Goal: Feedback & Contribution: Leave review/rating

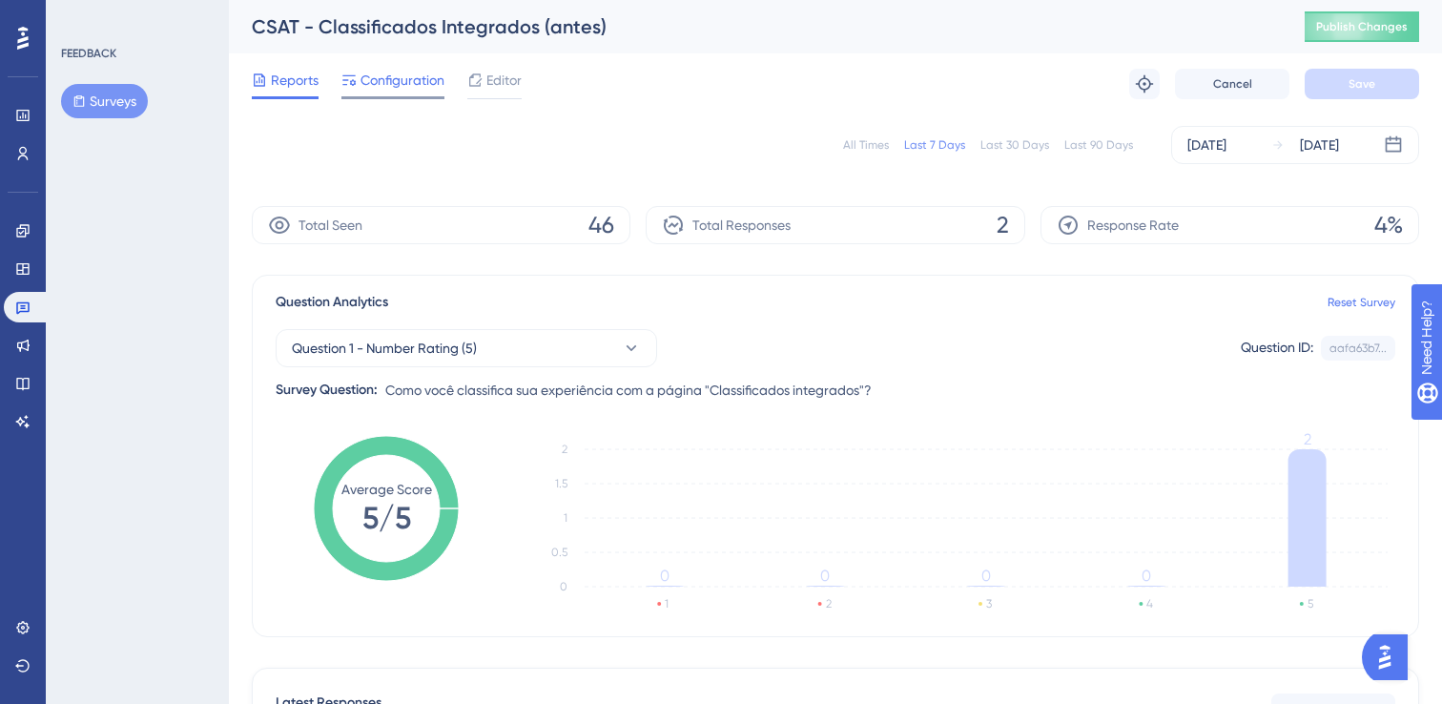
click at [408, 87] on span "Configuration" at bounding box center [403, 80] width 84 height 23
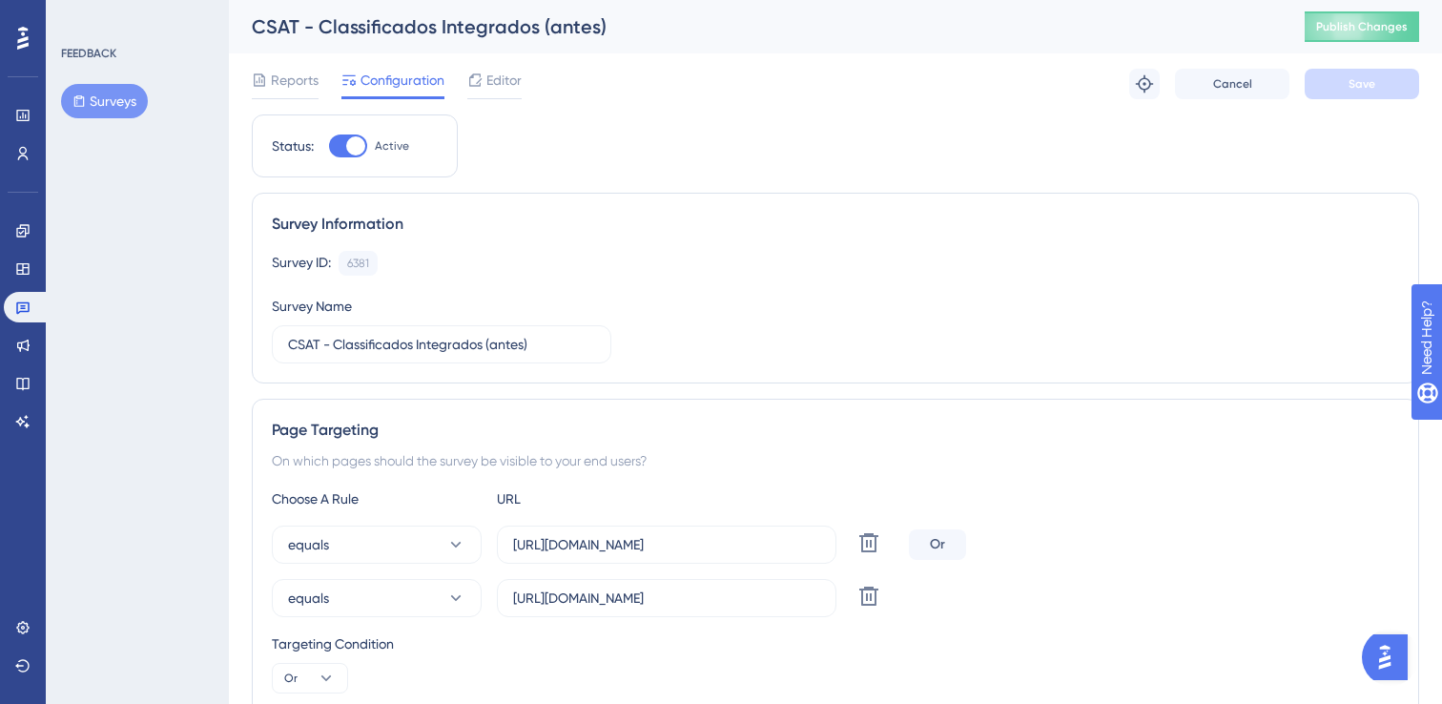
click at [136, 110] on button "Surveys" at bounding box center [104, 101] width 87 height 34
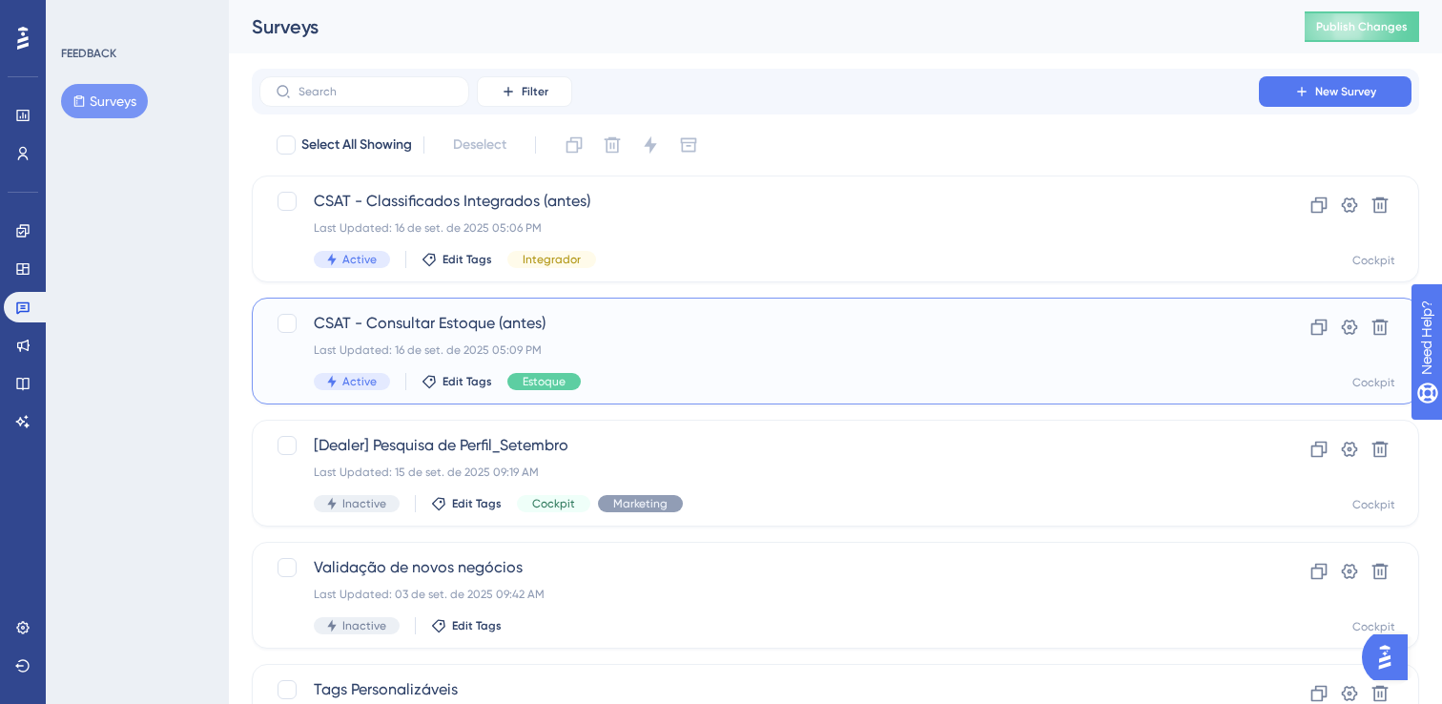
click at [432, 329] on span "CSAT - Consultar Estoque (antes)" at bounding box center [759, 323] width 891 height 23
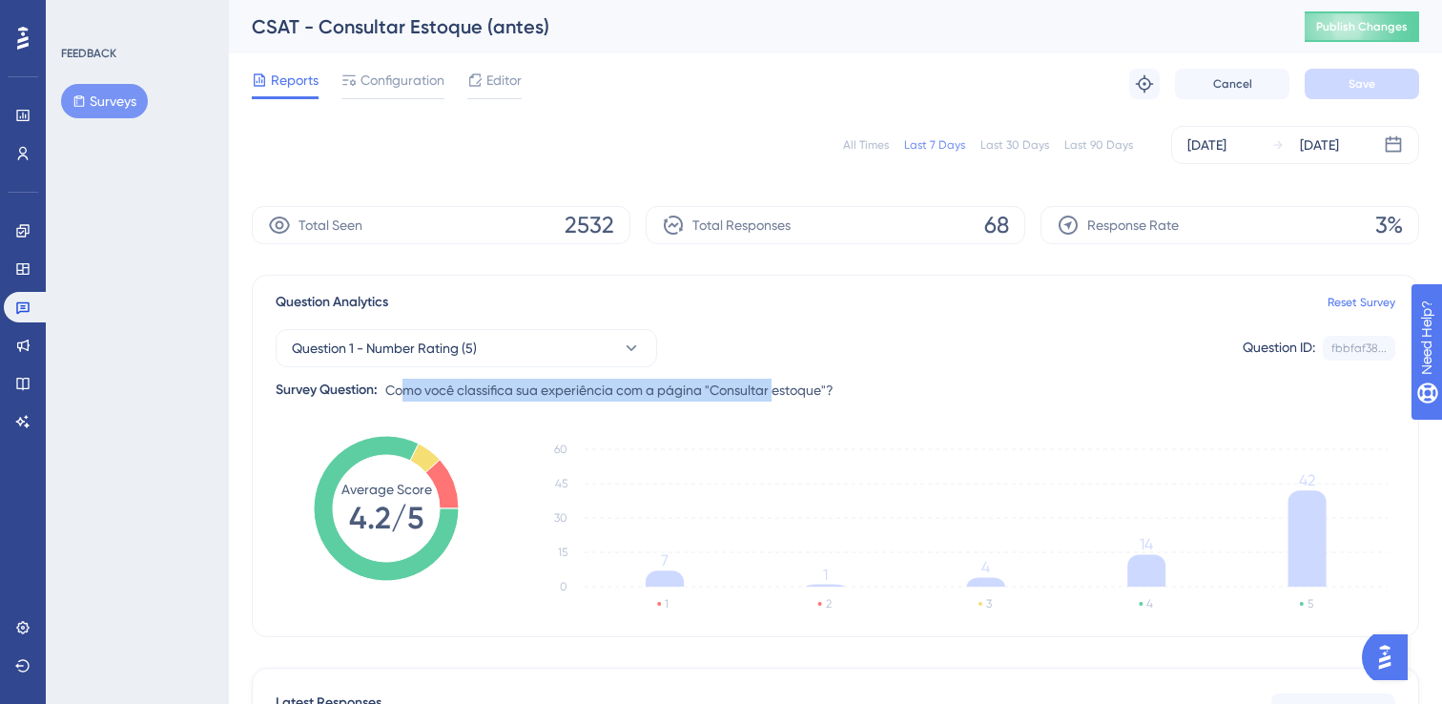
drag, startPoint x: 403, startPoint y: 382, endPoint x: 774, endPoint y: 401, distance: 371.5
click at [774, 401] on span "Como você classifica sua experiência com a página "Consultar estoque"?" at bounding box center [609, 390] width 448 height 23
click at [781, 395] on span "Como você classifica sua experiência com a página "Consultar estoque"?" at bounding box center [609, 390] width 448 height 23
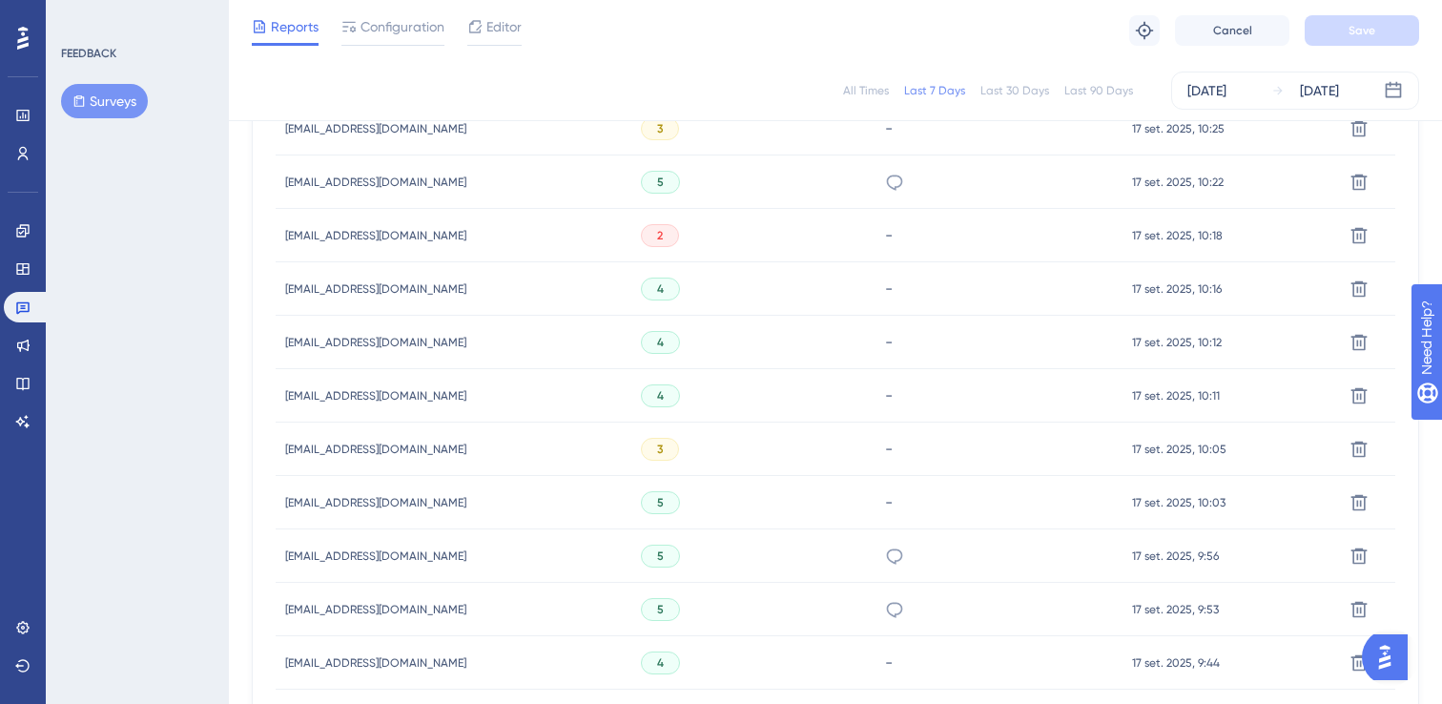
scroll to position [1320, 0]
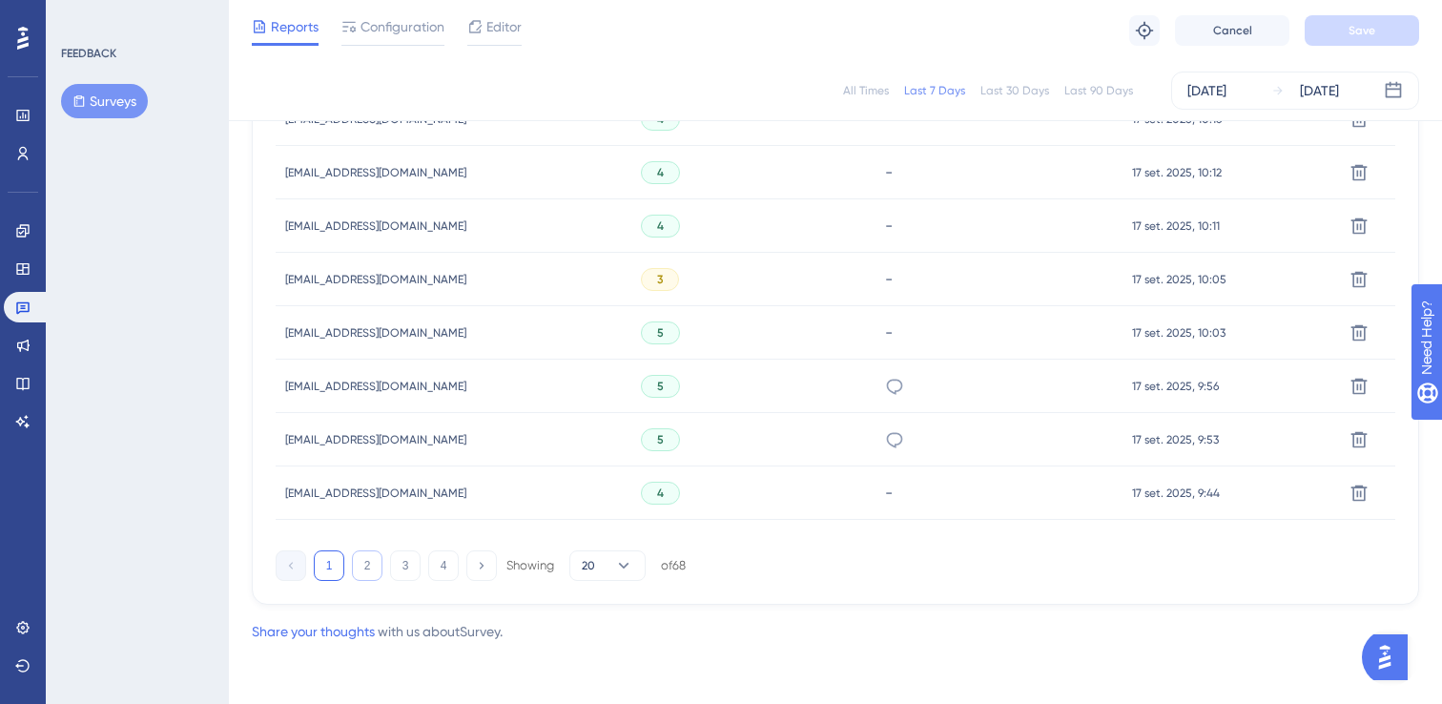
click at [365, 563] on button "2" at bounding box center [367, 565] width 31 height 31
click at [411, 567] on button "3" at bounding box center [405, 565] width 31 height 31
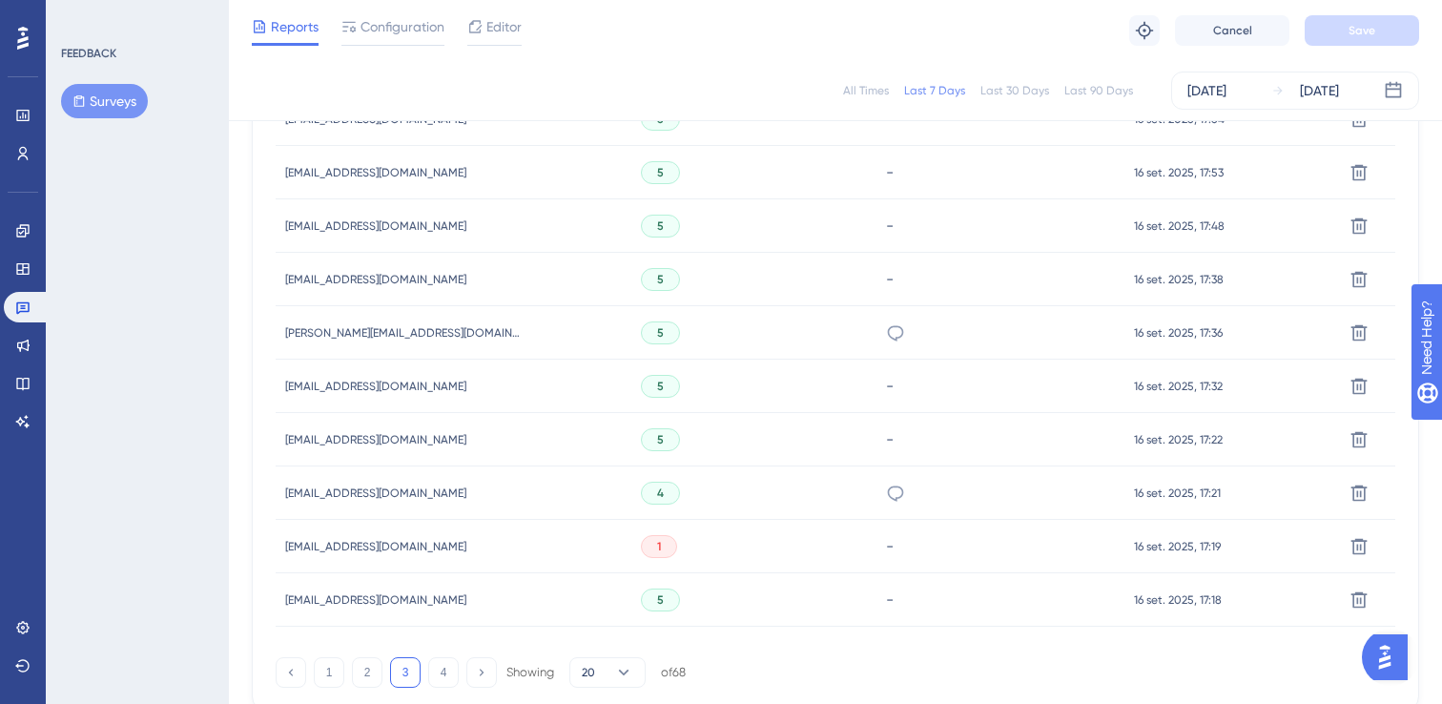
scroll to position [1212, 0]
click at [886, 491] on icon at bounding box center [895, 494] width 19 height 19
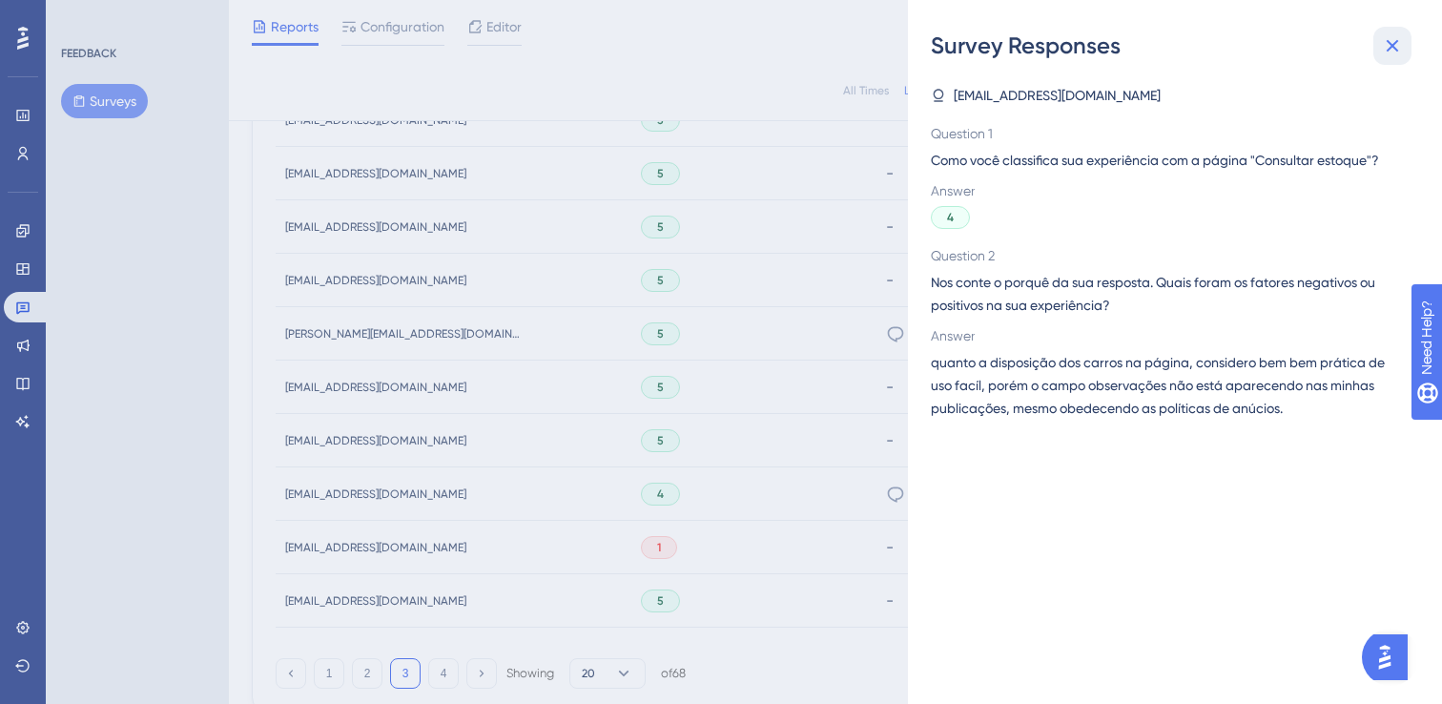
click at [1387, 49] on icon at bounding box center [1392, 45] width 23 height 23
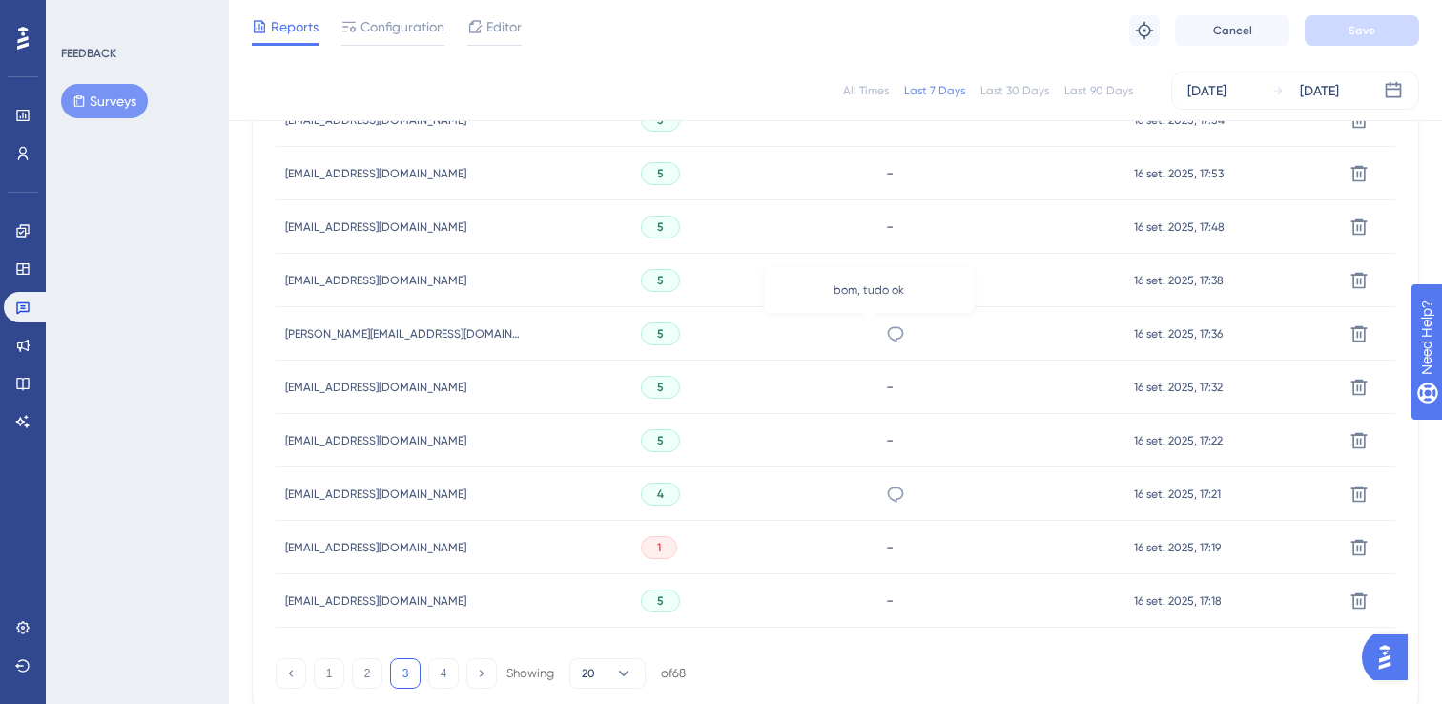
click at [886, 328] on icon at bounding box center [895, 333] width 19 height 19
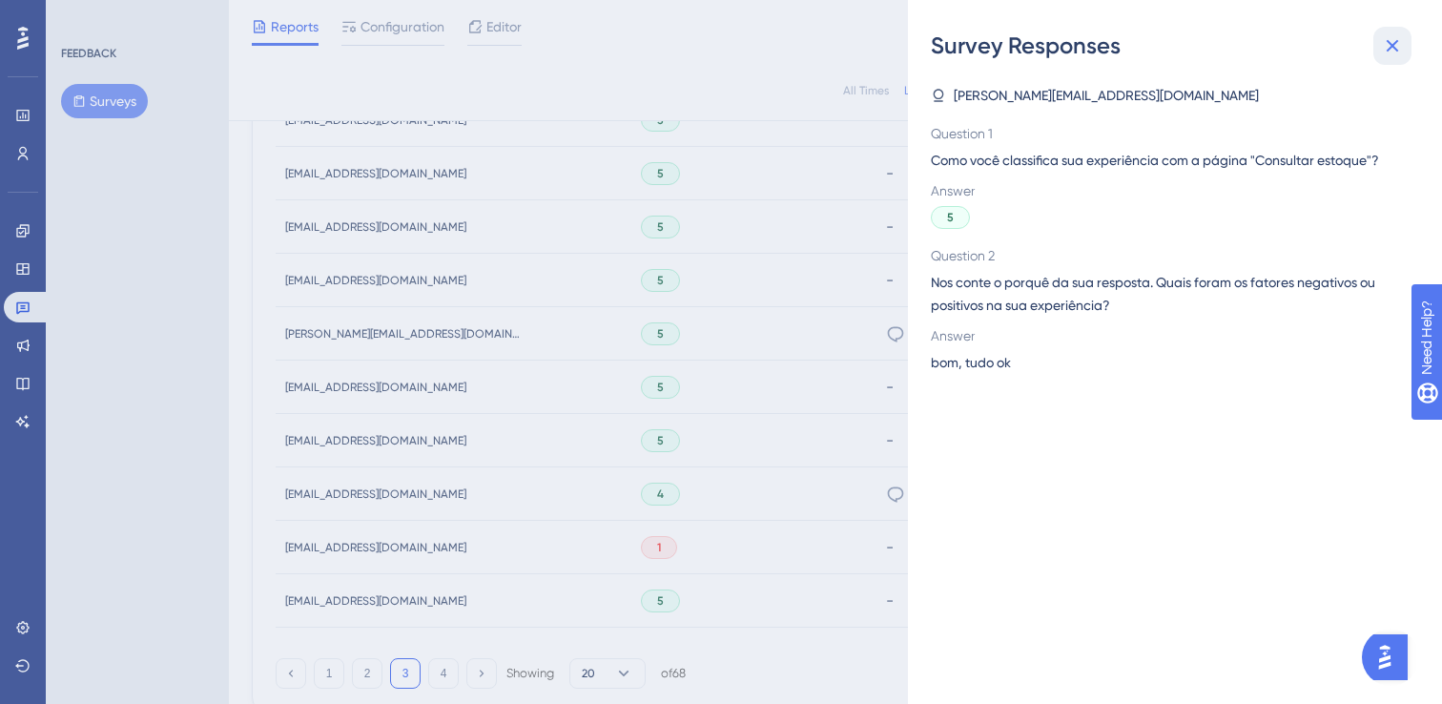
click at [1384, 43] on icon at bounding box center [1392, 45] width 23 height 23
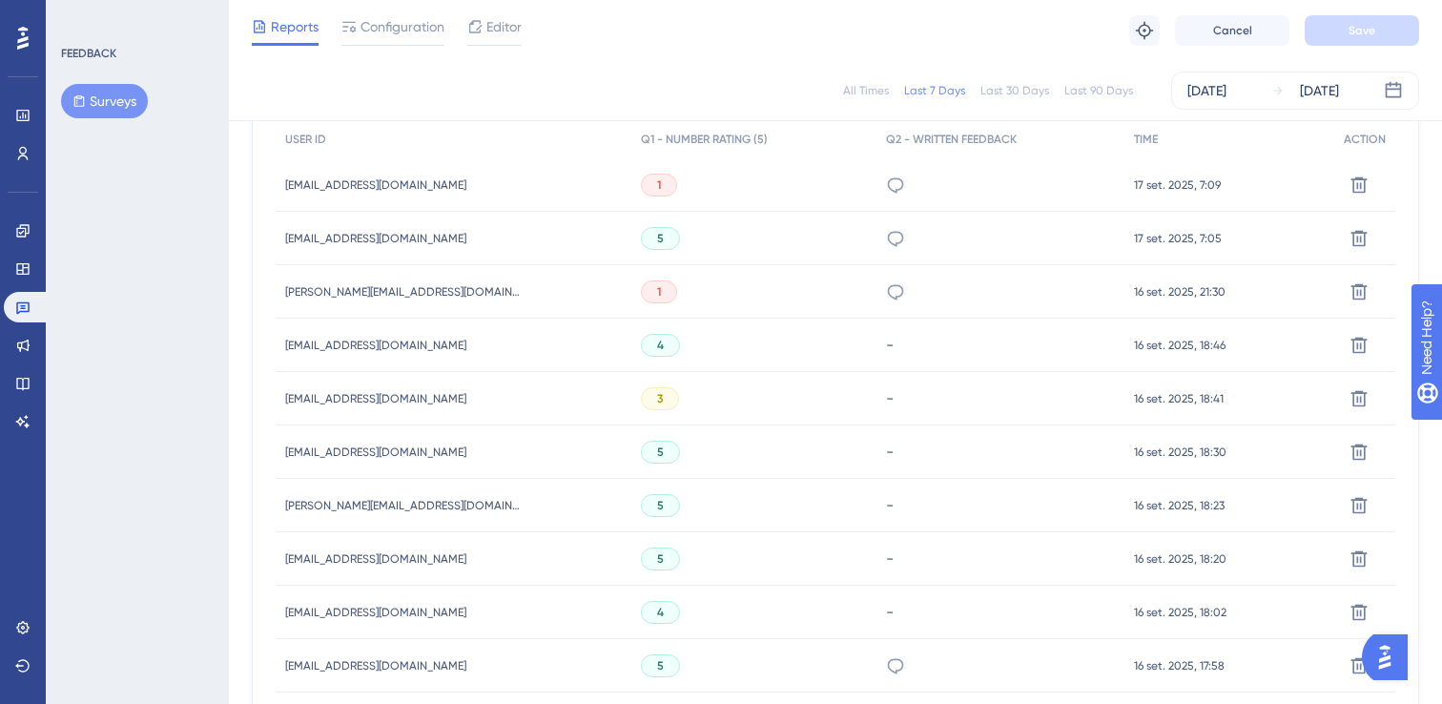
scroll to position [434, 0]
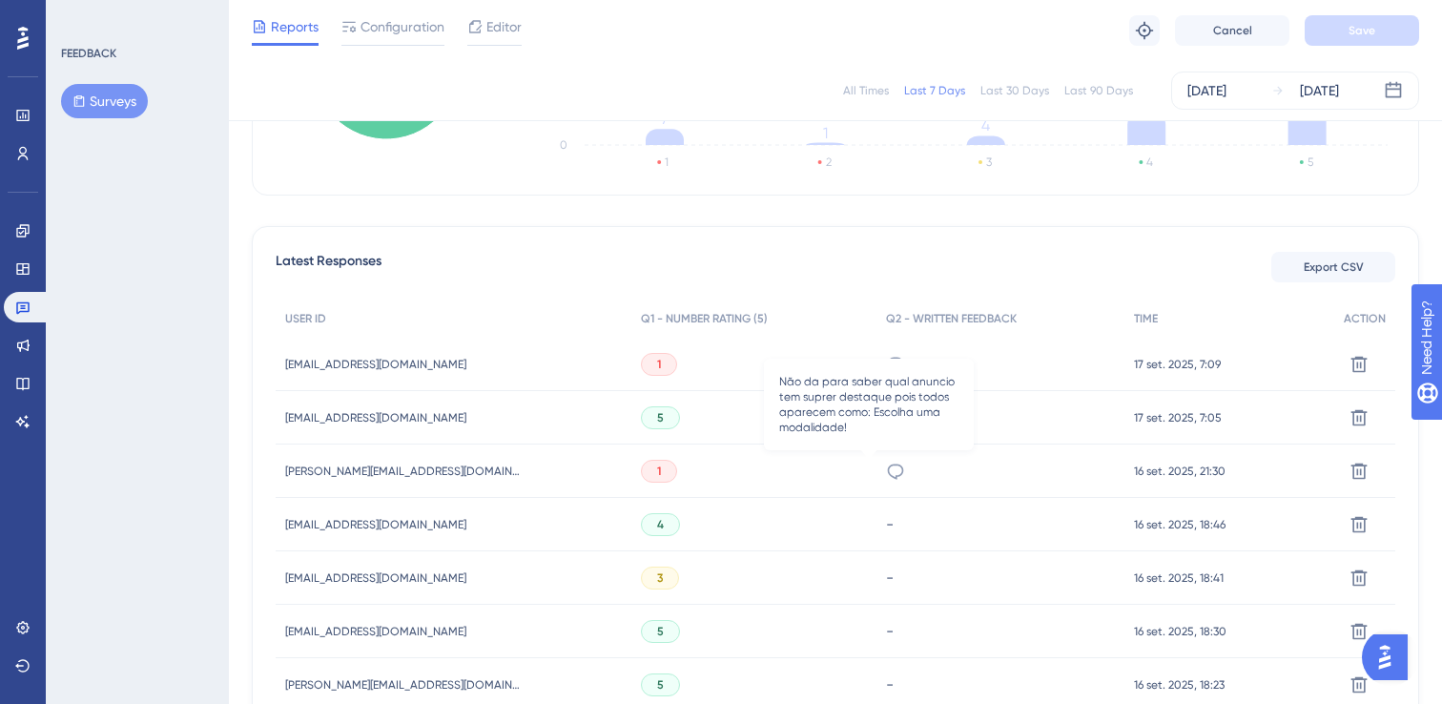
click at [886, 466] on icon at bounding box center [895, 471] width 19 height 19
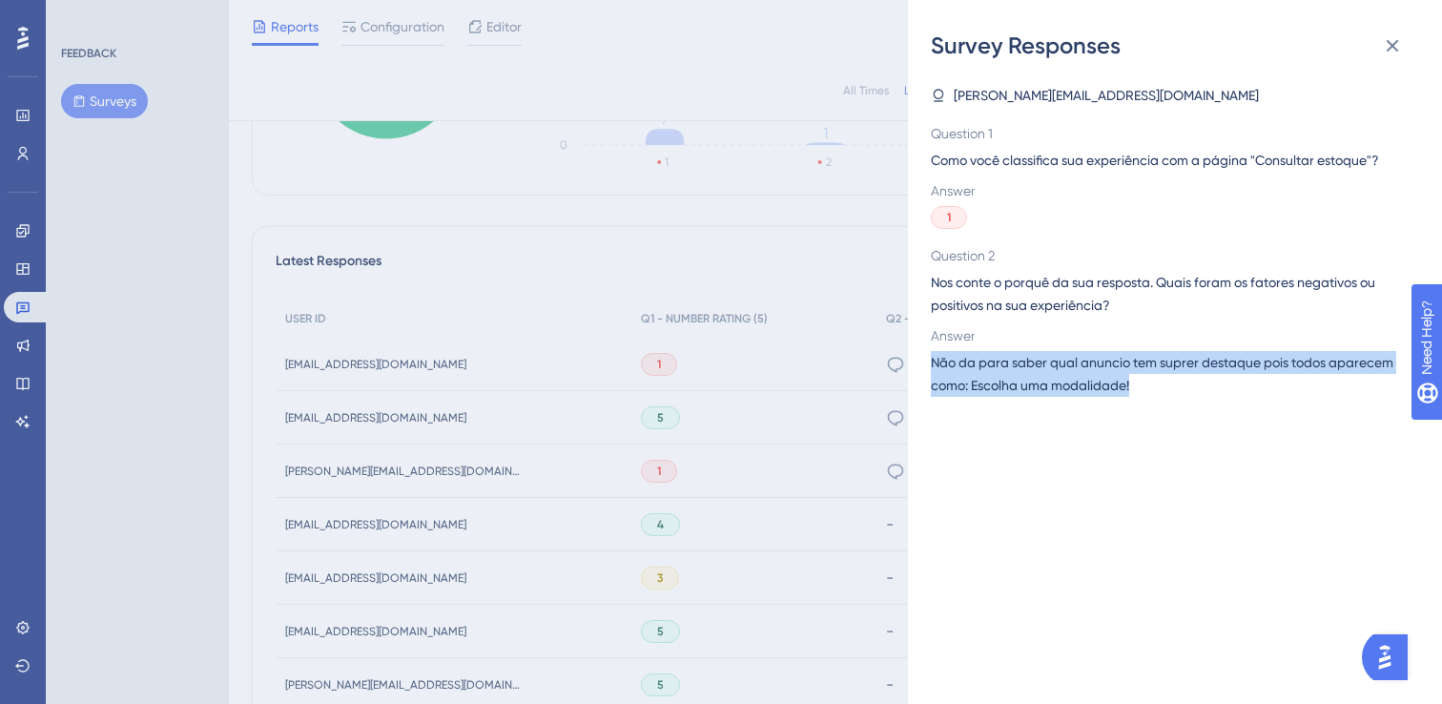
drag, startPoint x: 1140, startPoint y: 384, endPoint x: 928, endPoint y: 361, distance: 213.0
click at [928, 361] on div "Survey Responses [PERSON_NAME][EMAIL_ADDRESS][DOMAIN_NAME] Question 1 Como você…" at bounding box center [1175, 352] width 534 height 704
click at [1238, 378] on span "Não da para saber qual anuncio tem suprer destaque pois todos aparecem como: Es…" at bounding box center [1167, 374] width 473 height 46
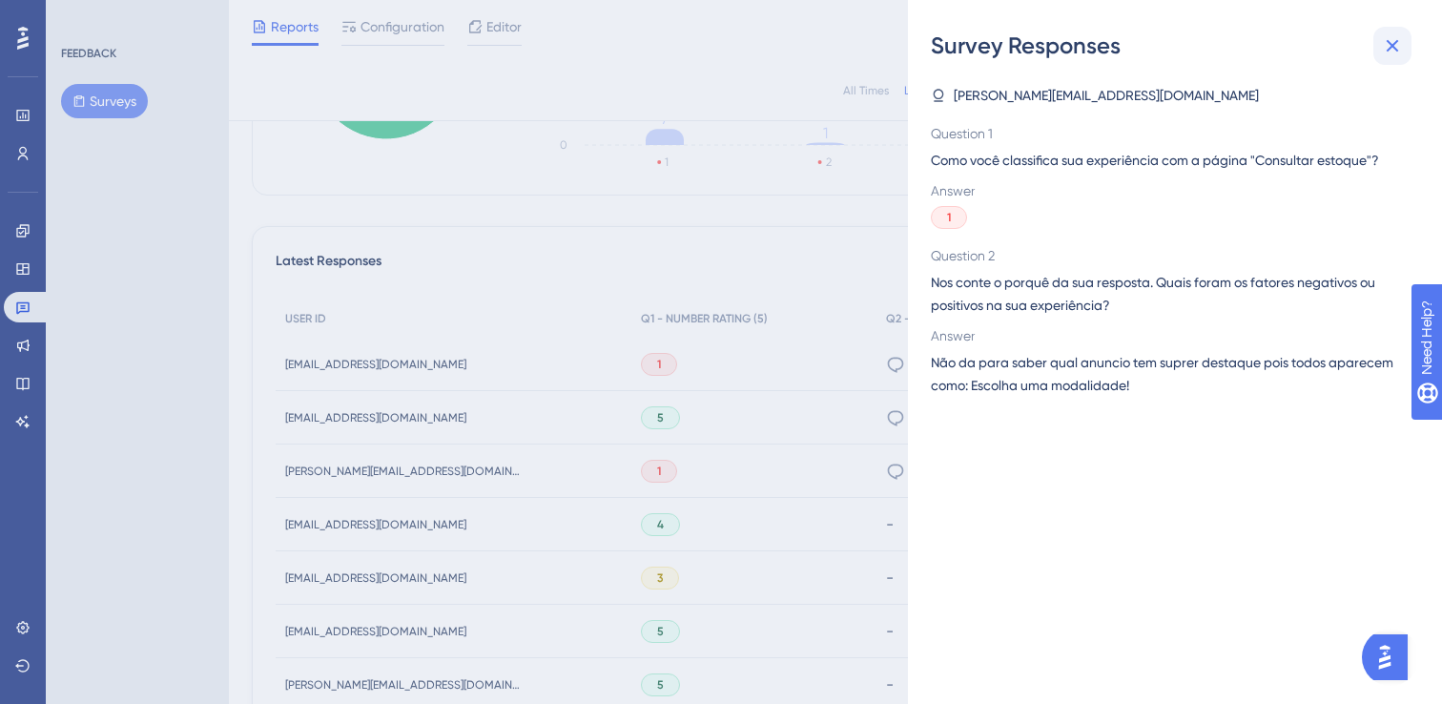
click at [1389, 50] on icon at bounding box center [1392, 45] width 23 height 23
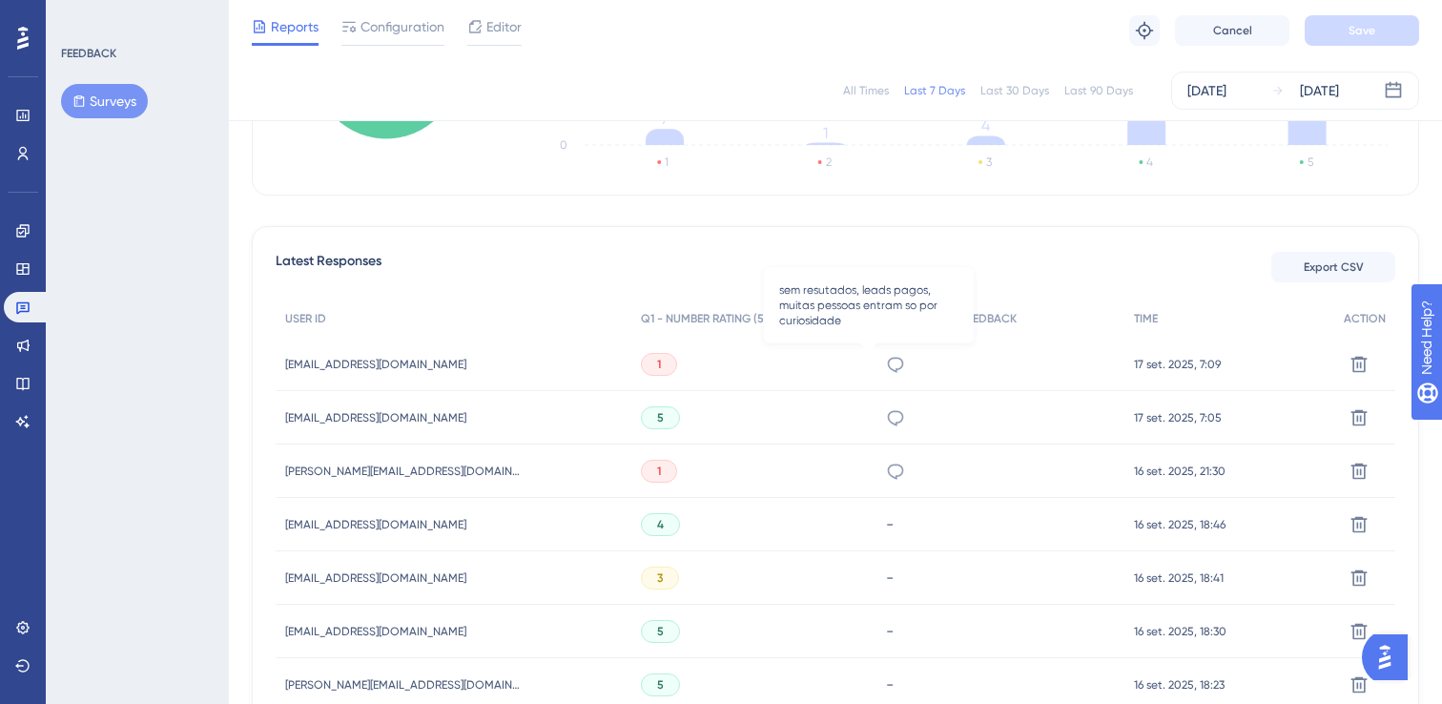
click at [887, 368] on icon at bounding box center [895, 364] width 16 height 15
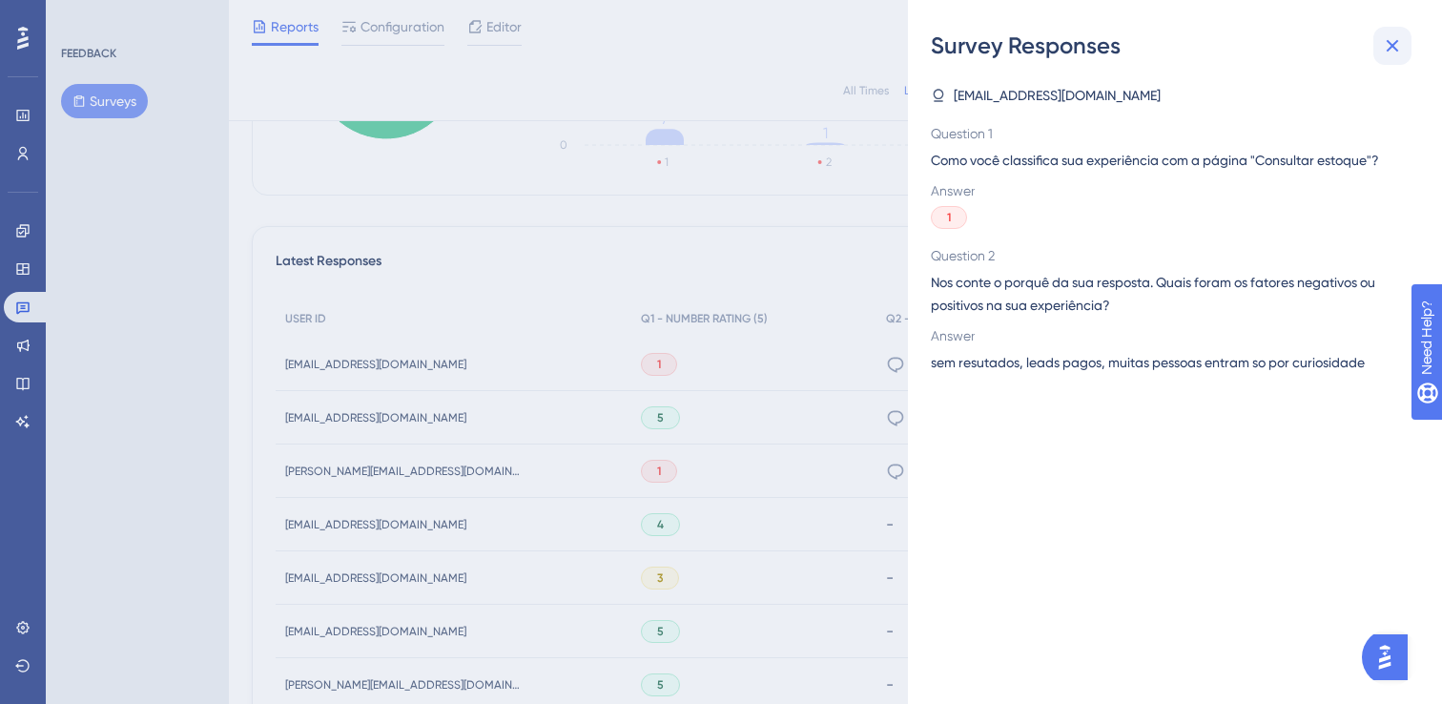
click at [1381, 52] on icon at bounding box center [1392, 45] width 23 height 23
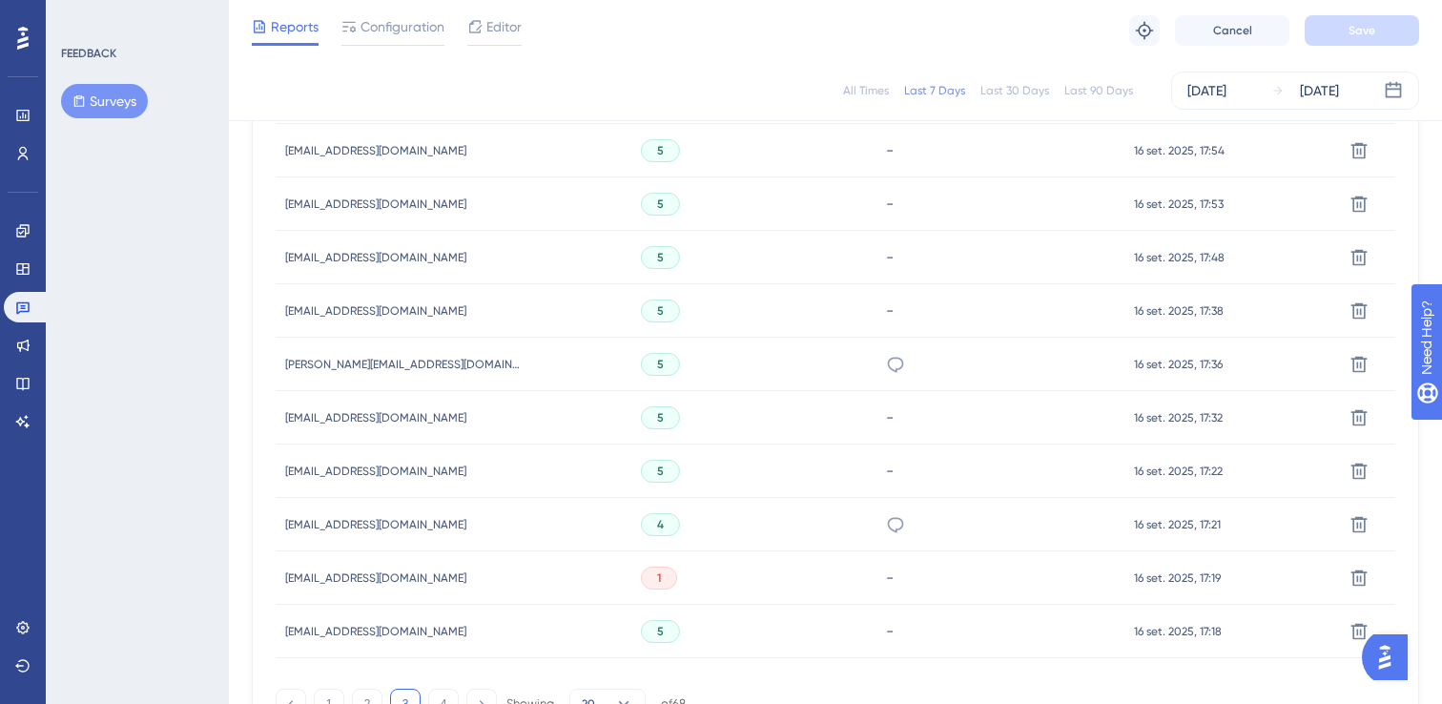
scroll to position [1320, 0]
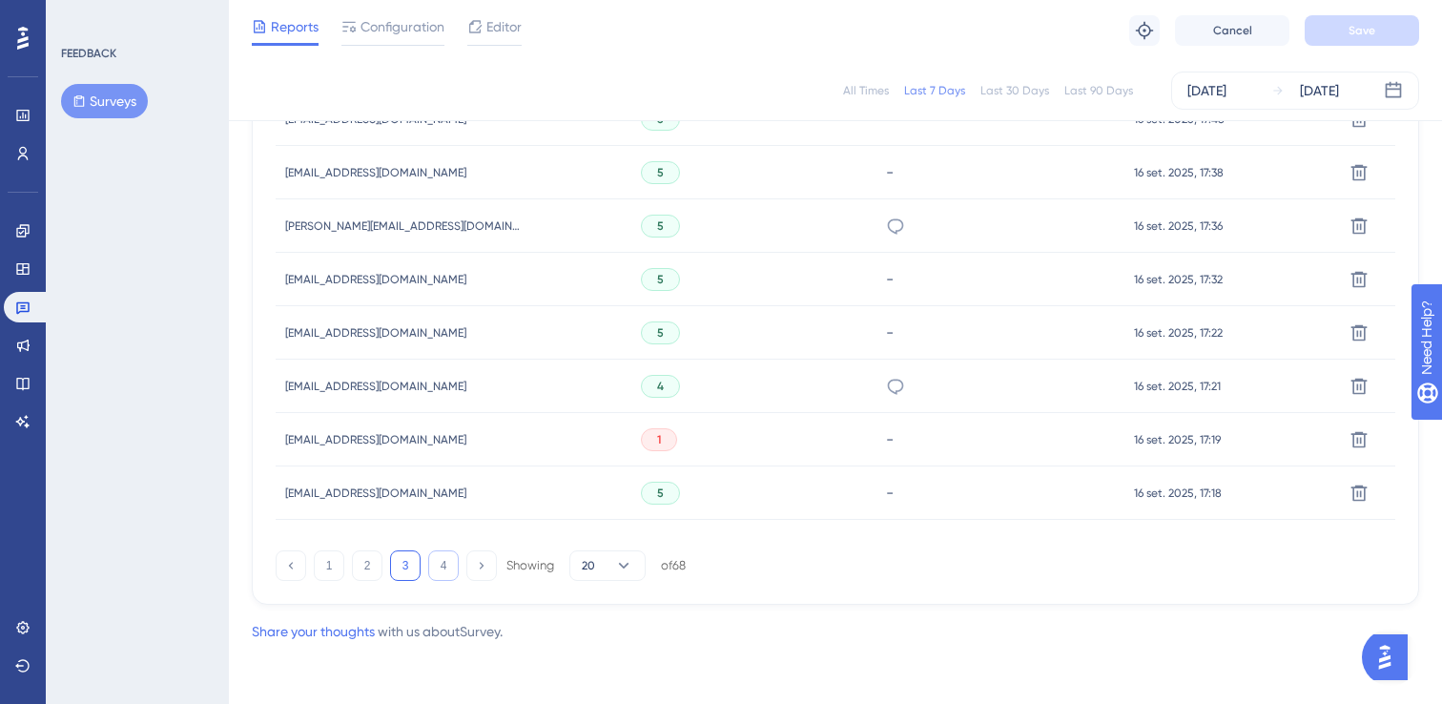
click at [439, 568] on button "4" at bounding box center [443, 565] width 31 height 31
click at [886, 277] on icon at bounding box center [895, 279] width 19 height 19
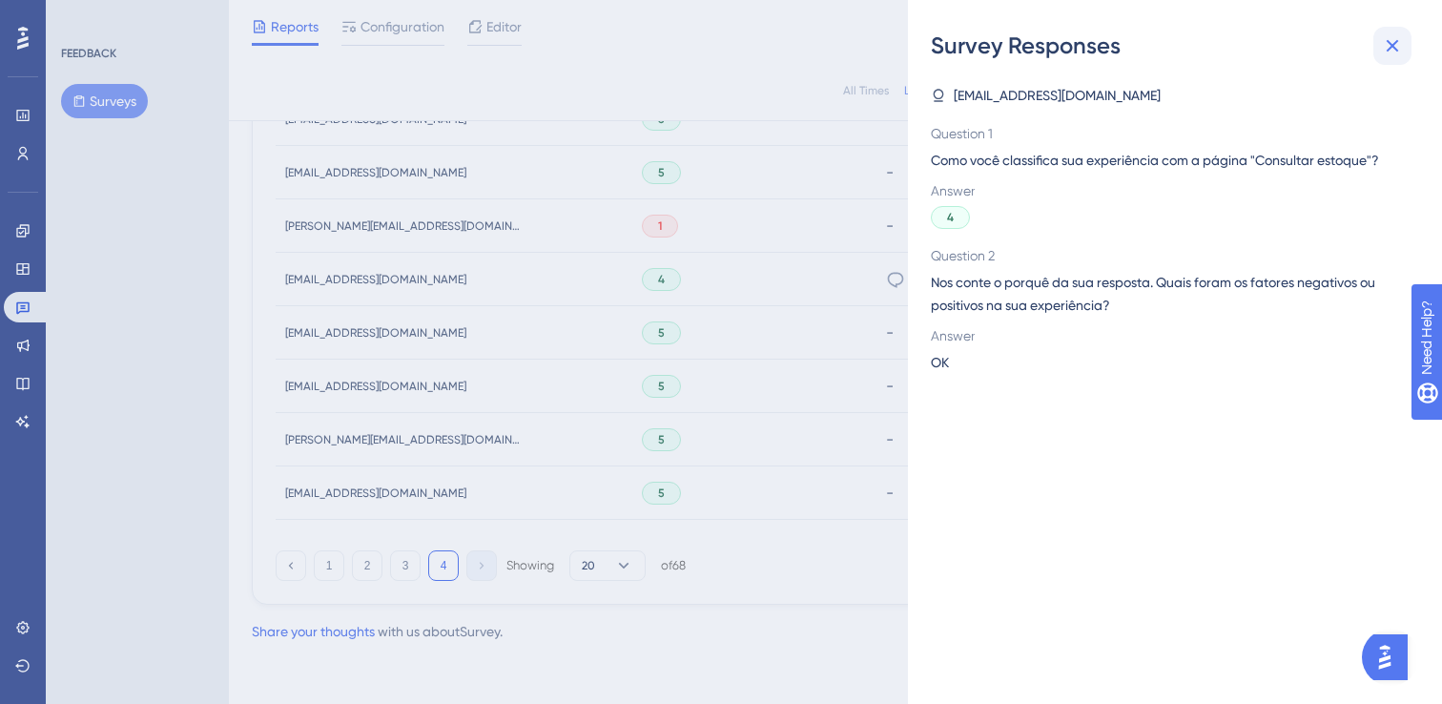
click at [1393, 55] on icon at bounding box center [1392, 45] width 23 height 23
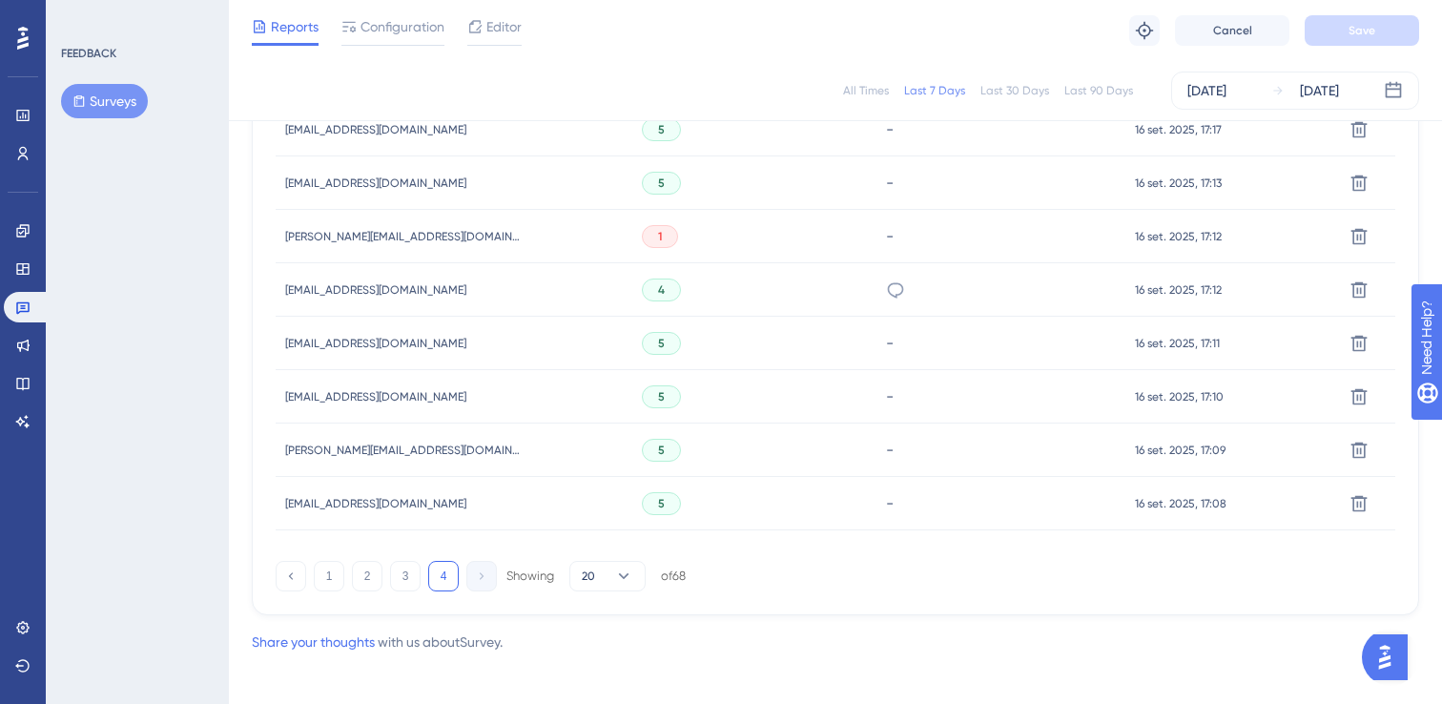
scroll to position [666, 0]
click at [405, 583] on button "3" at bounding box center [405, 579] width 31 height 31
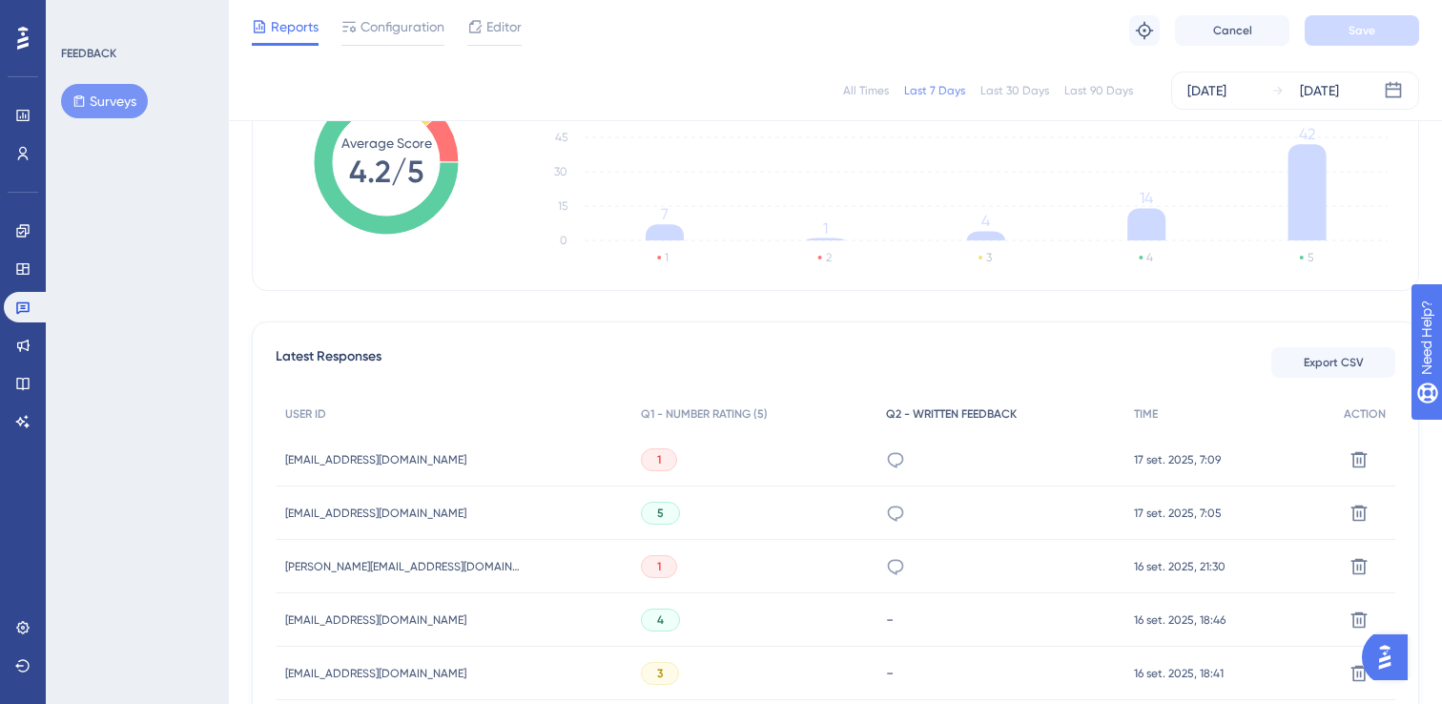
scroll to position [608, 0]
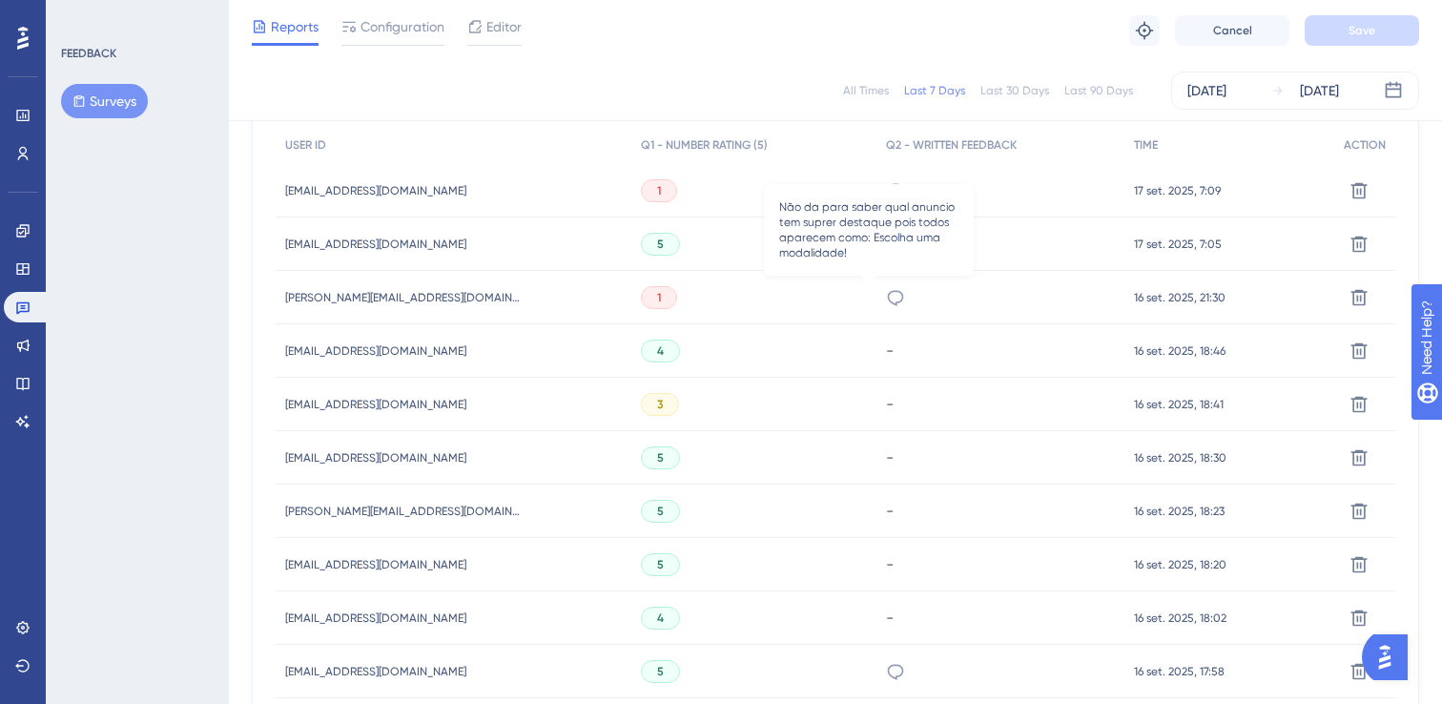
click at [886, 292] on icon at bounding box center [895, 297] width 19 height 19
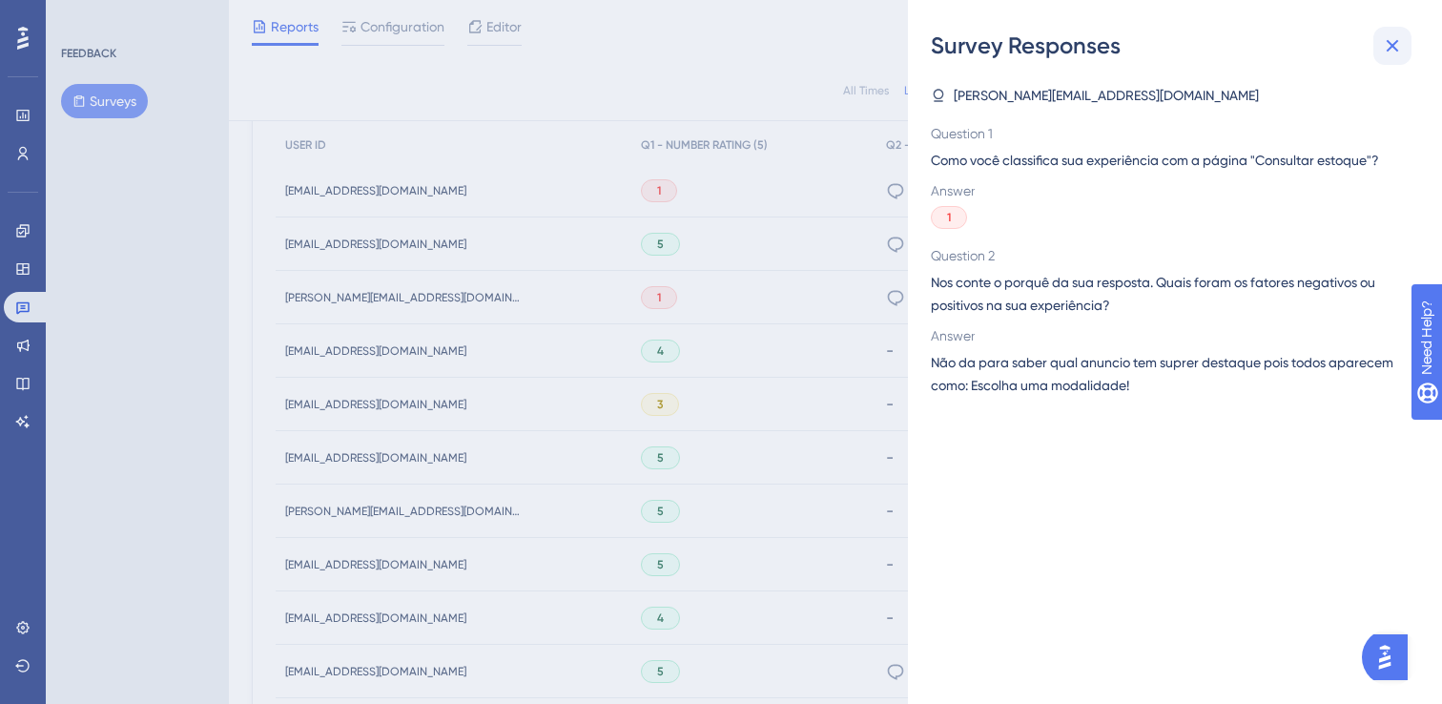
click at [1390, 43] on icon at bounding box center [1393, 46] width 12 height 12
